Goal: Task Accomplishment & Management: Use online tool/utility

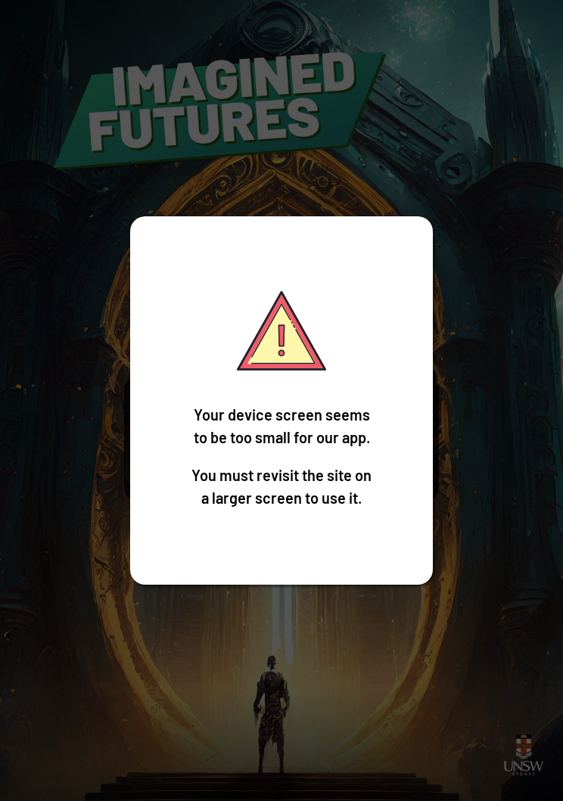
click at [414, 436] on div "Your device screen seems to be too small for our app. You must revisit the site…" at bounding box center [281, 400] width 303 height 368
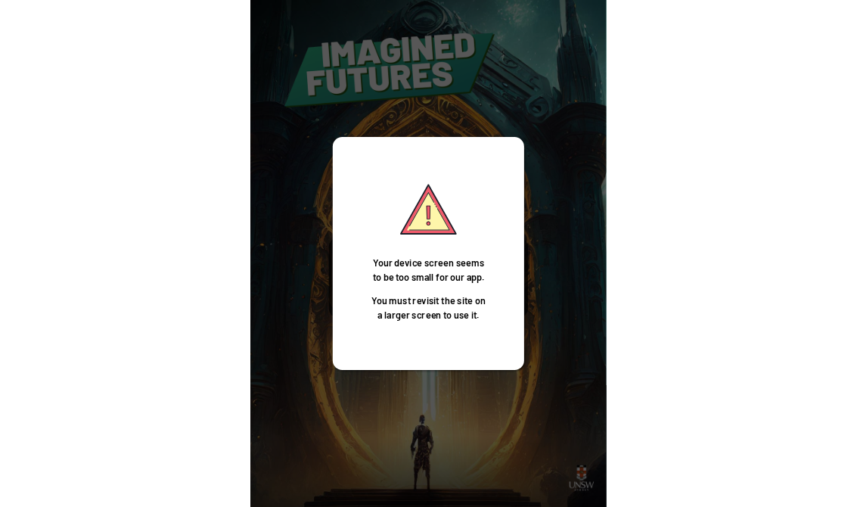
scroll to position [23, 0]
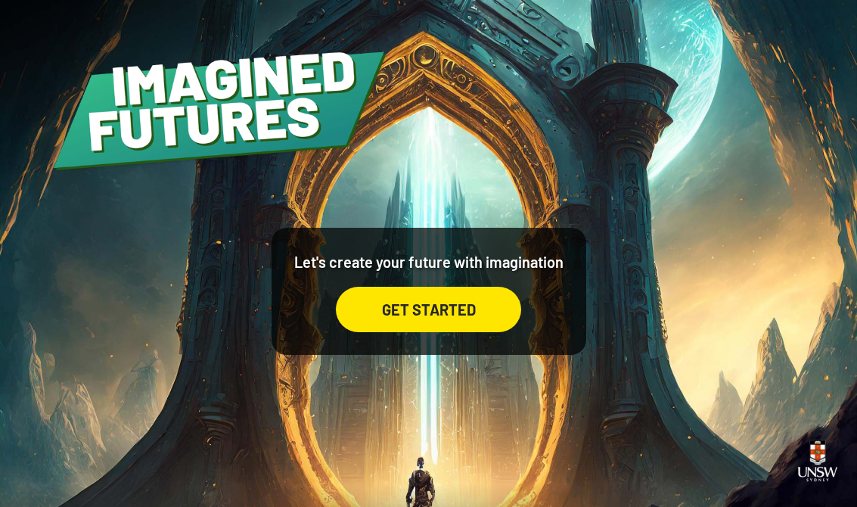
click at [377, 299] on div "GET STARTED" at bounding box center [428, 309] width 185 height 45
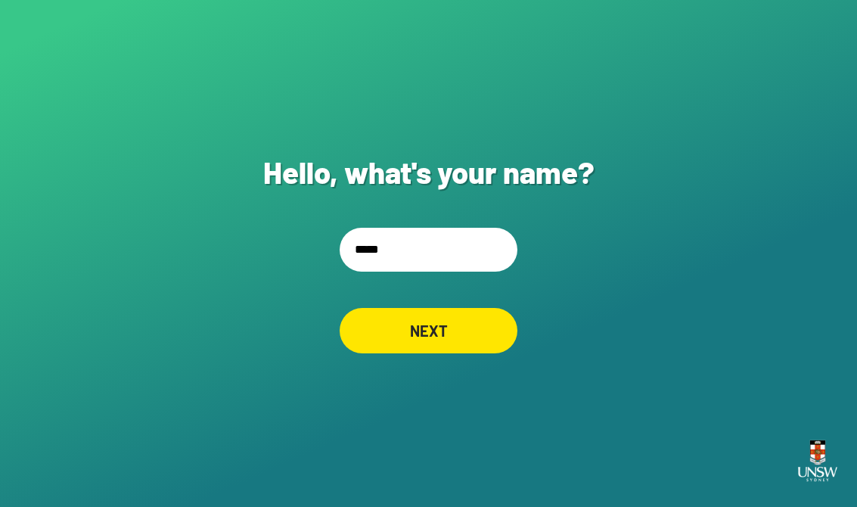
click at [423, 258] on input "*****" at bounding box center [429, 250] width 178 height 44
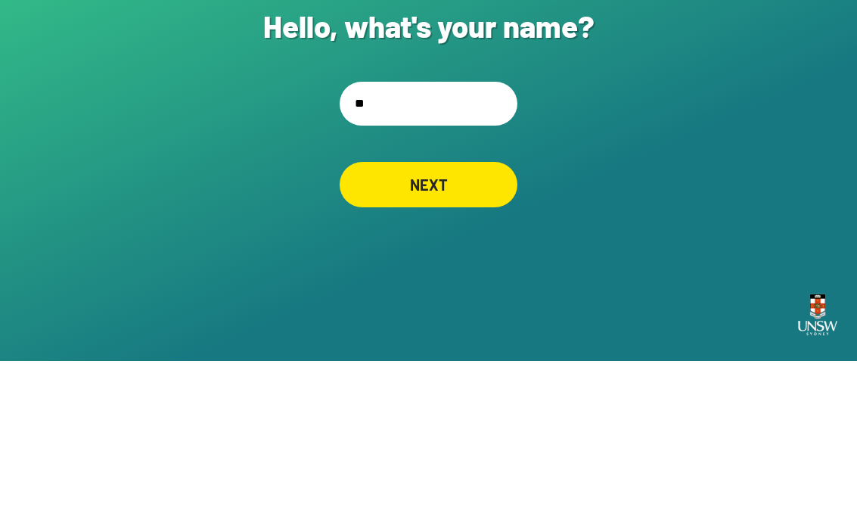
type input "*"
type input "******"
click at [483, 308] on div "NEXT" at bounding box center [429, 330] width 178 height 45
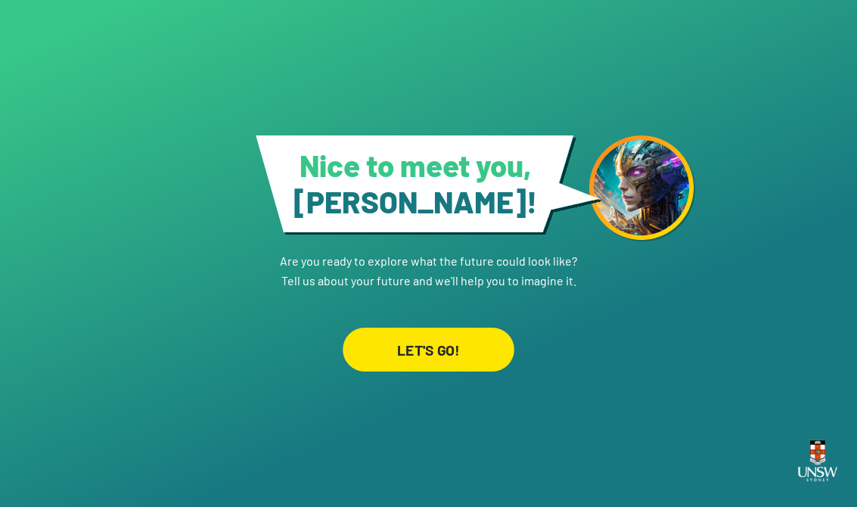
click at [504, 342] on div "LET'S GO!" at bounding box center [429, 349] width 172 height 44
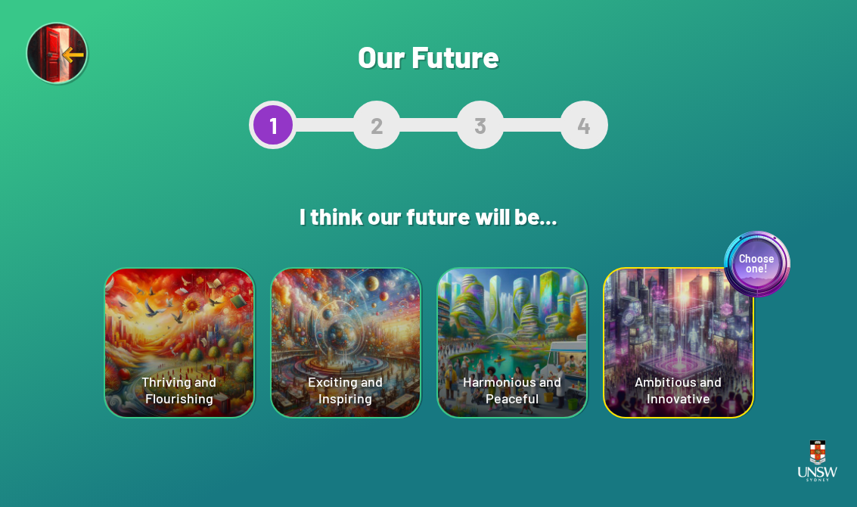
click at [343, 340] on div "Exciting and Inspiring" at bounding box center [346, 342] width 148 height 148
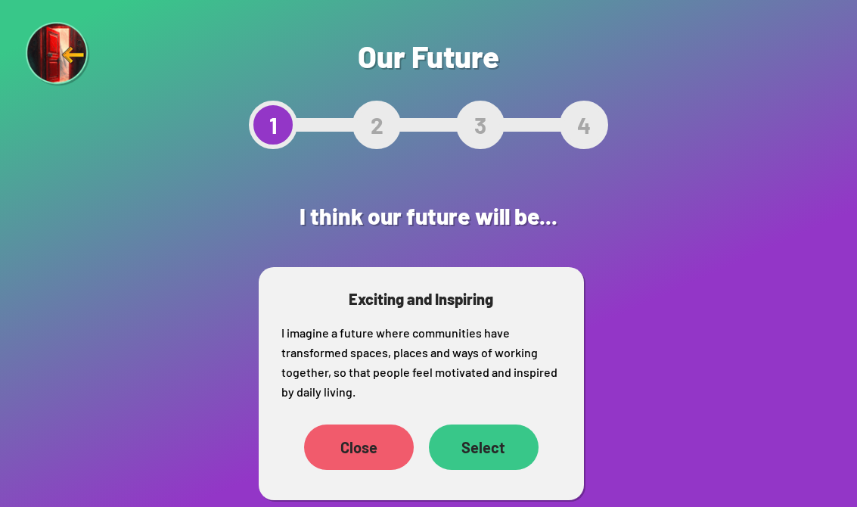
click at [337, 444] on div "Close" at bounding box center [359, 446] width 110 height 45
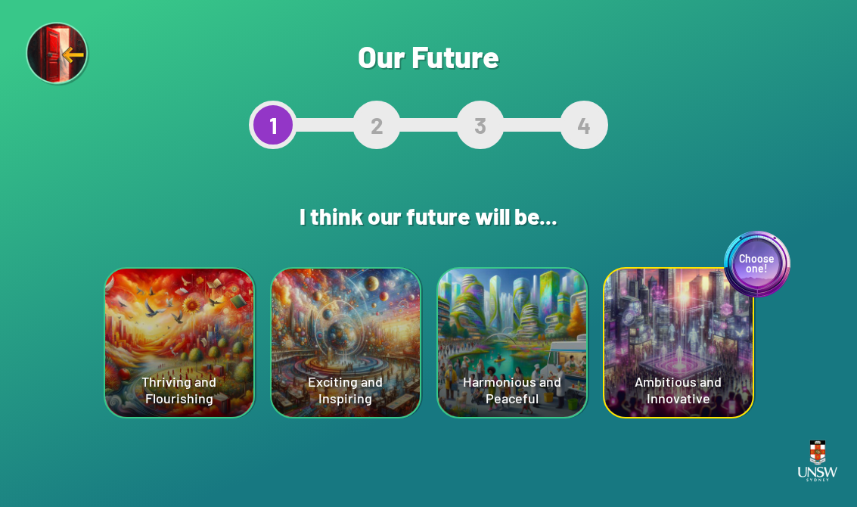
click at [539, 364] on div "Harmonious and Peaceful" at bounding box center [512, 342] width 148 height 148
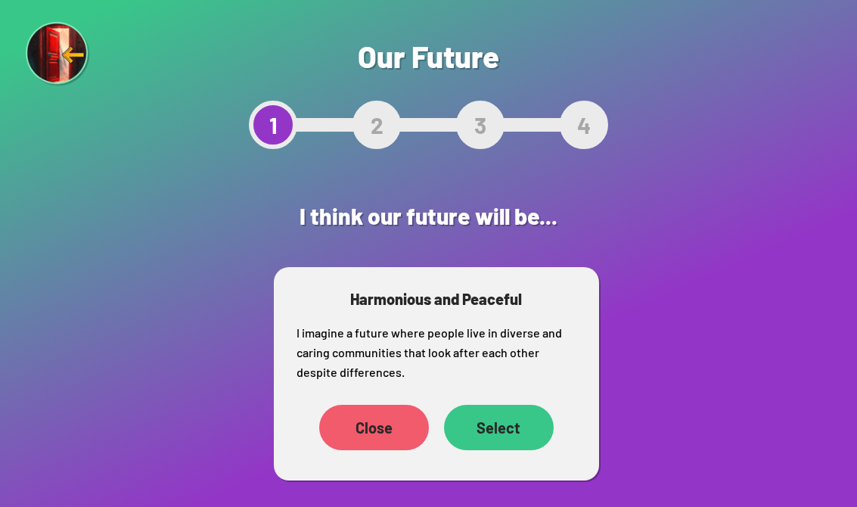
click at [523, 433] on div "Select" at bounding box center [499, 427] width 110 height 45
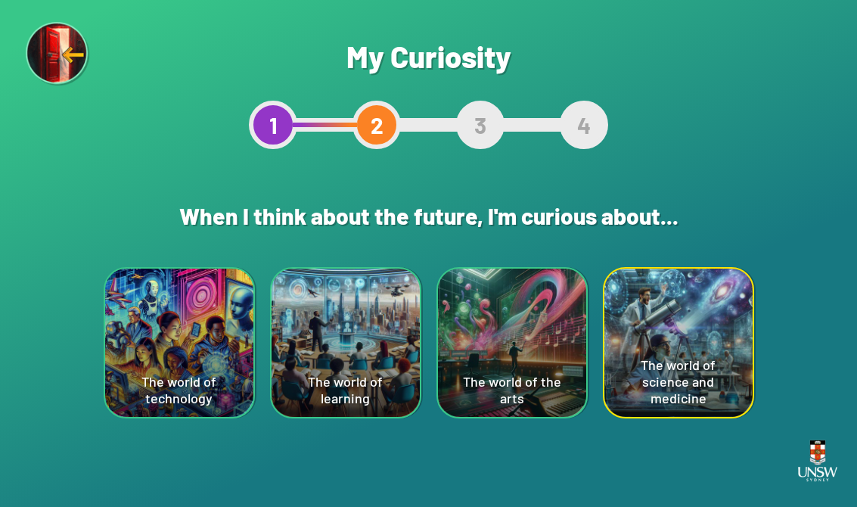
click at [526, 358] on div "The world of the arts" at bounding box center [512, 342] width 148 height 148
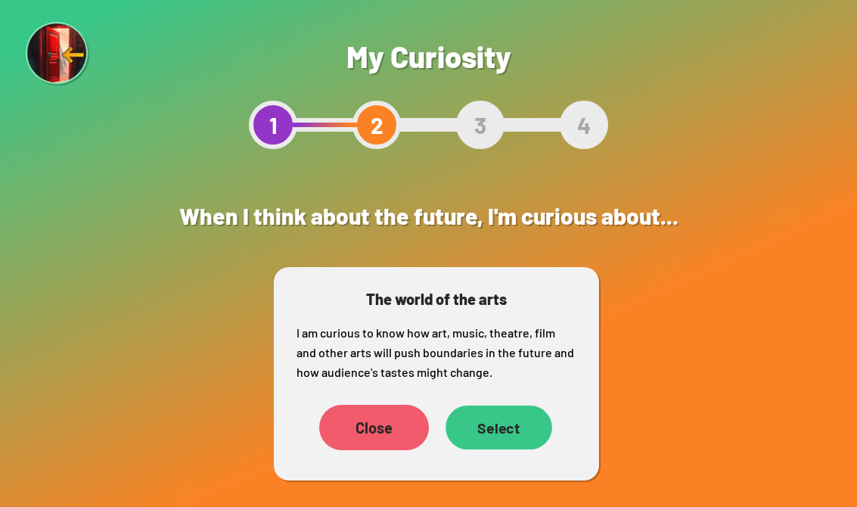
click at [511, 445] on div "Select" at bounding box center [498, 427] width 107 height 44
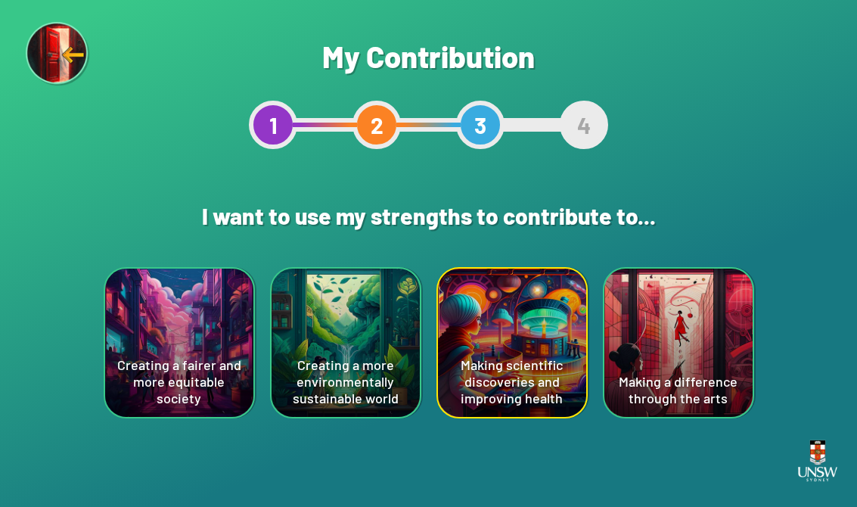
click at [173, 355] on div "Creating a fairer and more equitable society" at bounding box center [179, 342] width 148 height 148
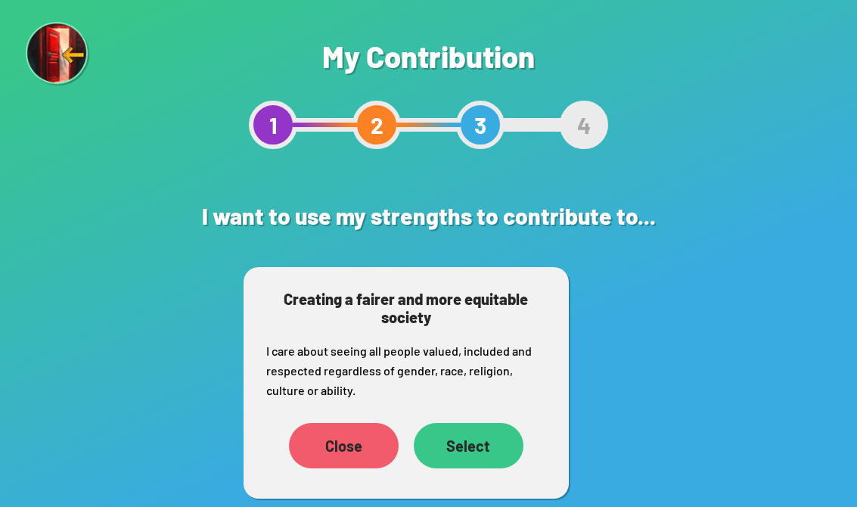
click at [468, 465] on div "Select" at bounding box center [469, 445] width 110 height 45
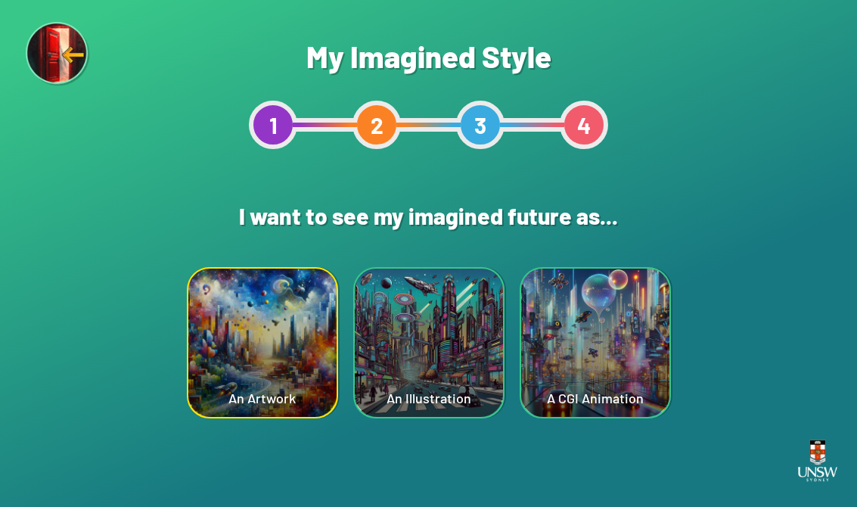
click at [258, 361] on div "An Artwork" at bounding box center [262, 342] width 148 height 148
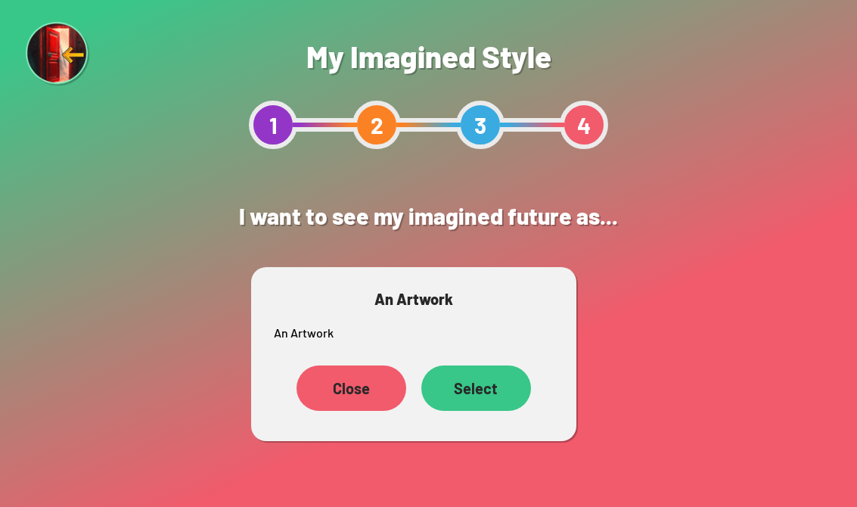
click at [475, 390] on div "Select" at bounding box center [476, 387] width 110 height 45
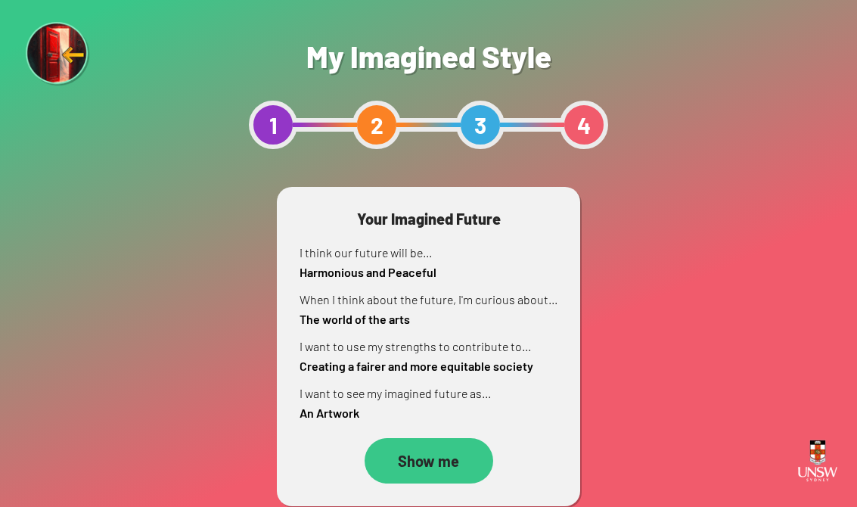
click at [431, 475] on div "Show me" at bounding box center [429, 460] width 129 height 45
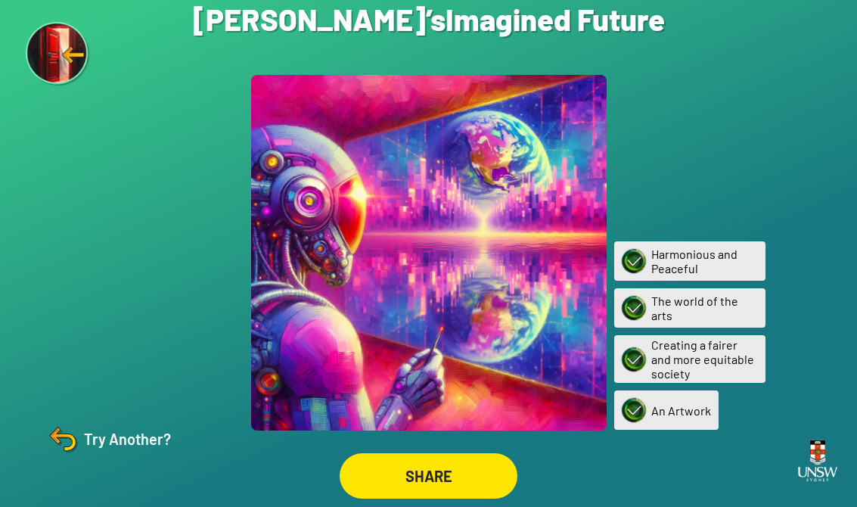
scroll to position [23, 0]
click at [377, 470] on div "SHARE" at bounding box center [429, 475] width 178 height 45
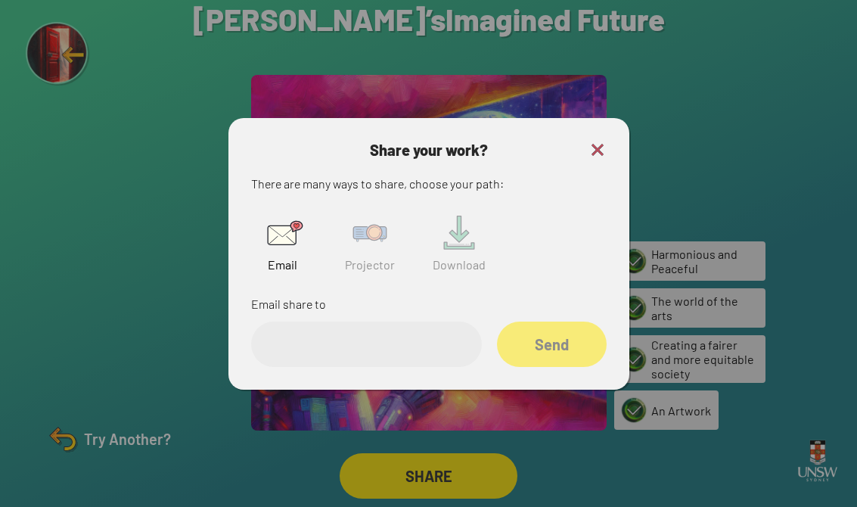
click at [360, 243] on img at bounding box center [370, 233] width 48 height 48
click at [321, 341] on input "text" at bounding box center [366, 343] width 231 height 45
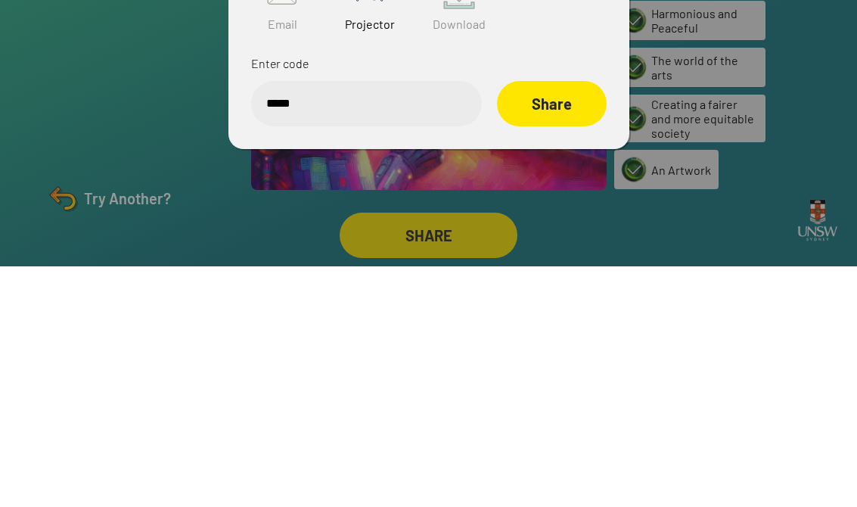
type input "******"
click at [562, 321] on div "Share" at bounding box center [552, 343] width 108 height 45
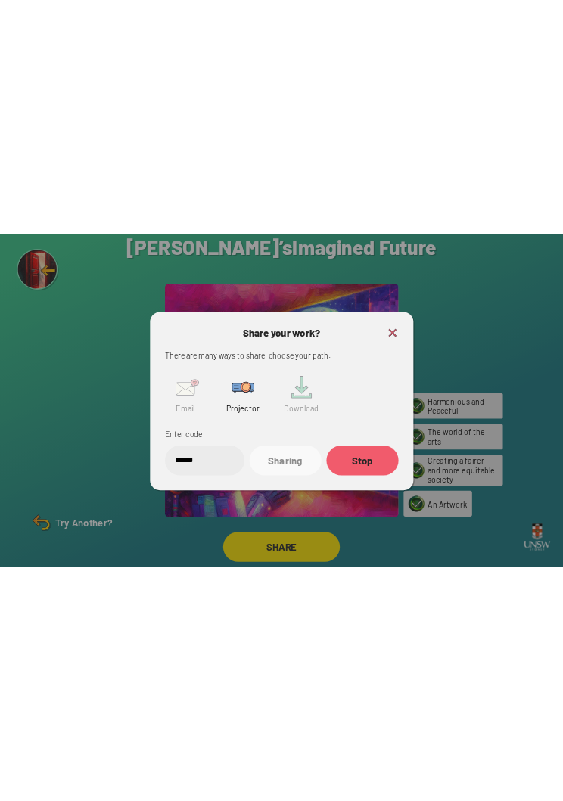
scroll to position [0, 0]
